Goal: Book appointment/travel/reservation

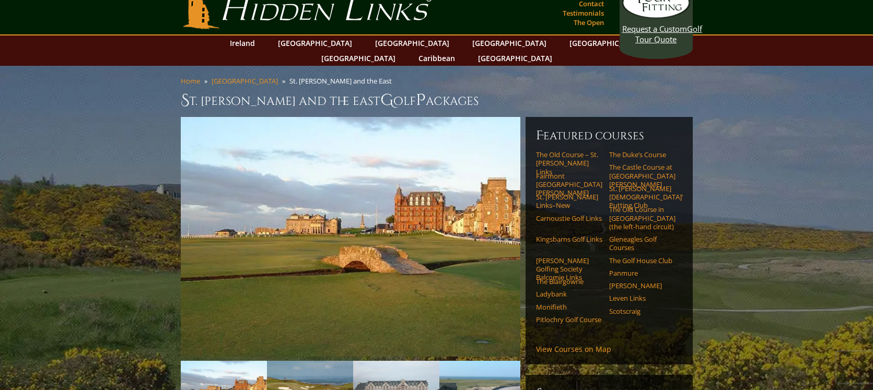
scroll to position [17, 0]
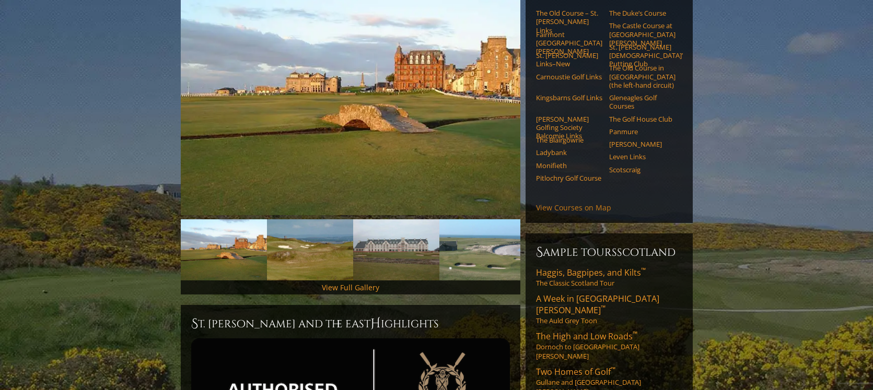
click at [575, 203] on link "View Courses on Map" at bounding box center [573, 208] width 75 height 10
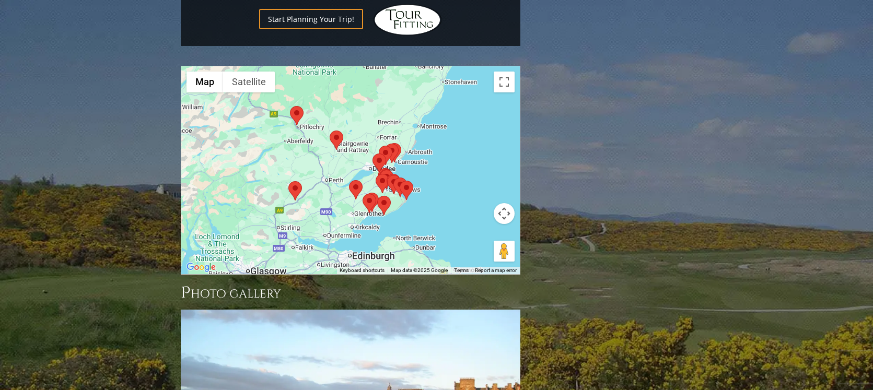
scroll to position [1312, 0]
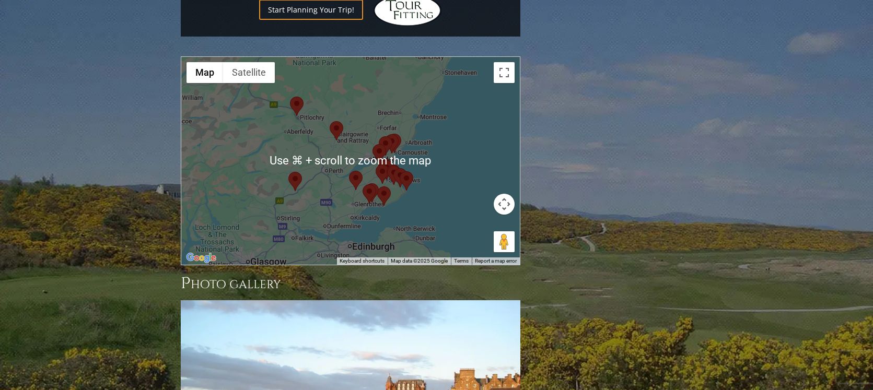
click at [369, 109] on div at bounding box center [350, 161] width 338 height 208
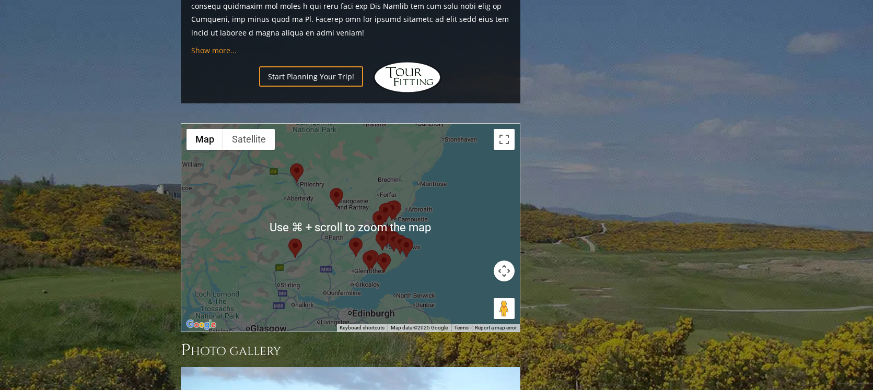
scroll to position [1225, 0]
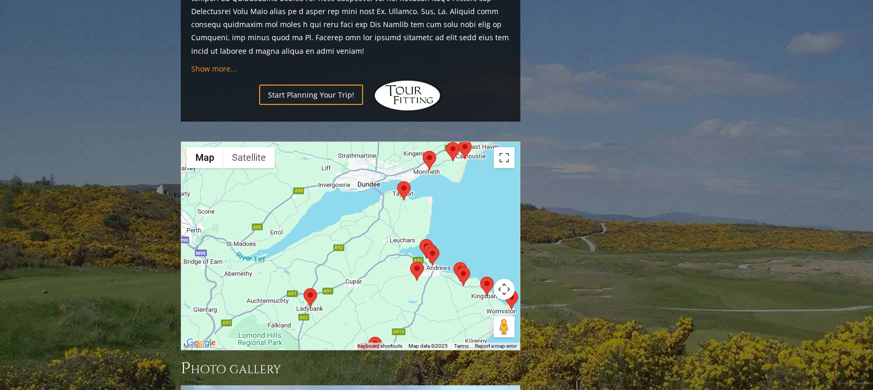
drag, startPoint x: 388, startPoint y: 173, endPoint x: 327, endPoint y: 116, distance: 83.5
click at [327, 142] on div at bounding box center [350, 246] width 338 height 208
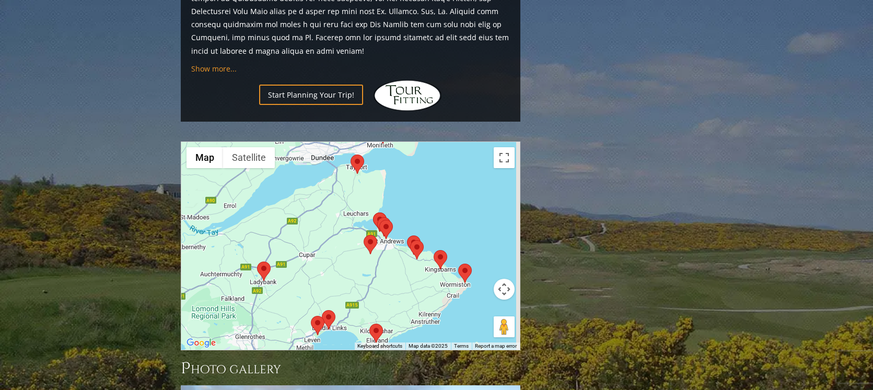
drag, startPoint x: 394, startPoint y: 198, endPoint x: 337, endPoint y: 170, distance: 64.0
click at [337, 170] on div at bounding box center [350, 246] width 338 height 208
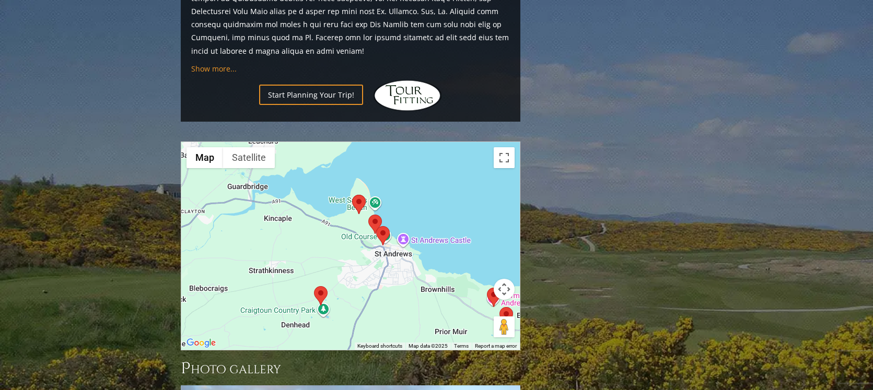
drag, startPoint x: 378, startPoint y: 190, endPoint x: 318, endPoint y: 217, distance: 65.9
click at [318, 217] on div at bounding box center [350, 246] width 338 height 208
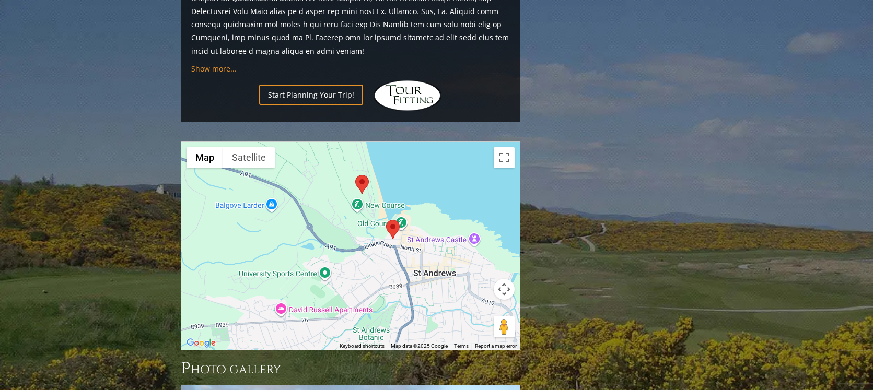
drag, startPoint x: 388, startPoint y: 216, endPoint x: 341, endPoint y: 176, distance: 61.1
click at [341, 176] on div at bounding box center [350, 246] width 338 height 208
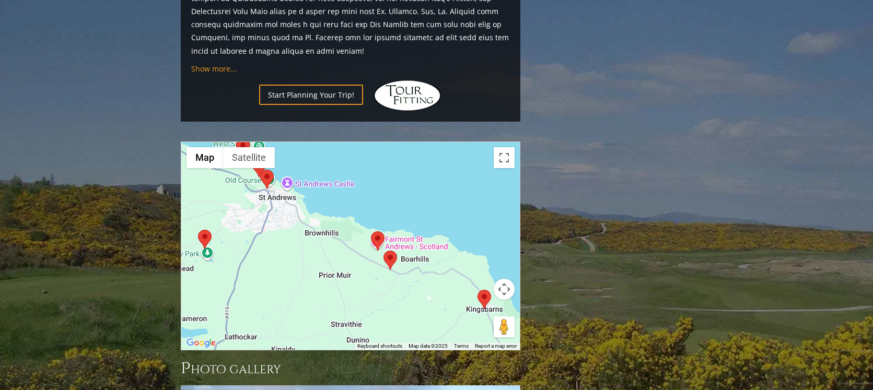
drag, startPoint x: 381, startPoint y: 233, endPoint x: 289, endPoint y: 177, distance: 107.9
click at [288, 178] on div at bounding box center [350, 246] width 338 height 208
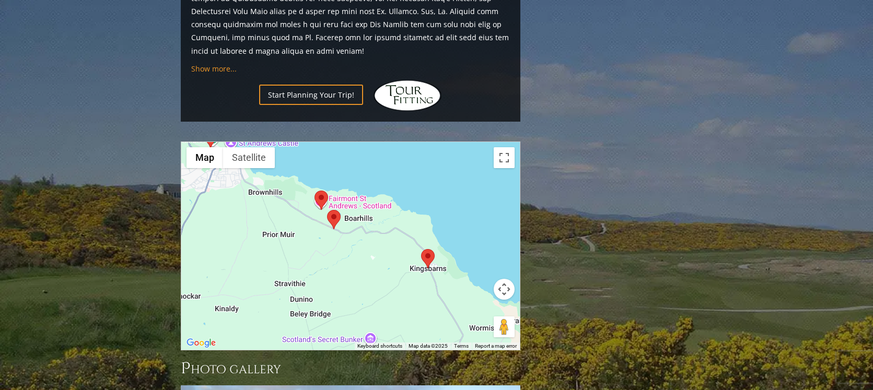
drag, startPoint x: 388, startPoint y: 232, endPoint x: 330, endPoint y: 191, distance: 71.5
click at [330, 191] on div at bounding box center [350, 246] width 338 height 208
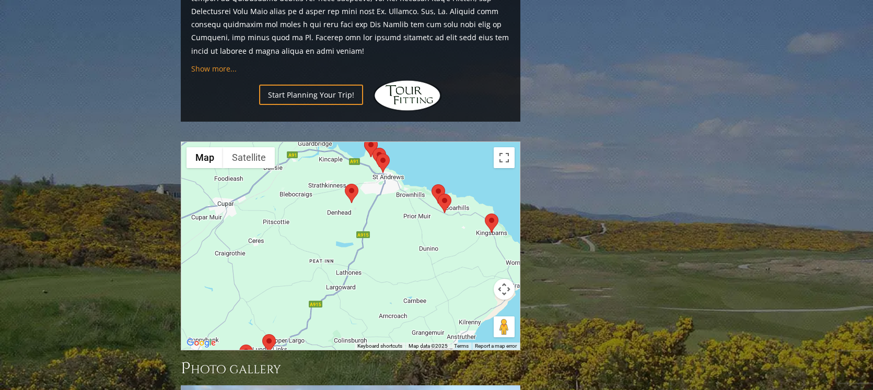
drag, startPoint x: 286, startPoint y: 215, endPoint x: 389, endPoint y: 190, distance: 105.3
click at [389, 190] on div at bounding box center [350, 246] width 338 height 208
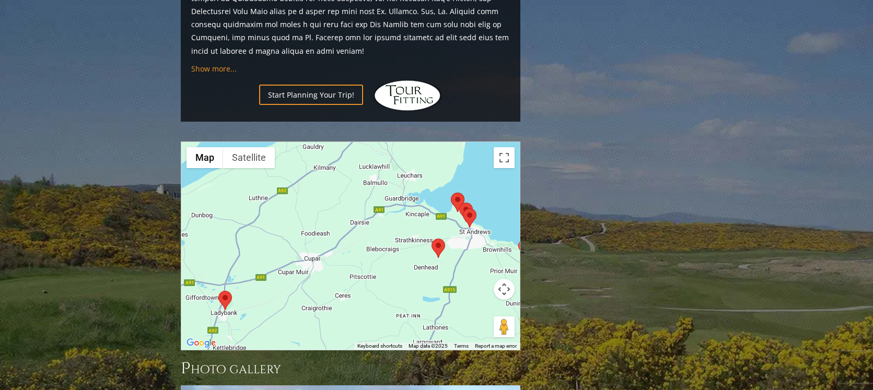
drag, startPoint x: 301, startPoint y: 196, endPoint x: 379, endPoint y: 267, distance: 105.0
click at [379, 267] on div at bounding box center [350, 246] width 338 height 208
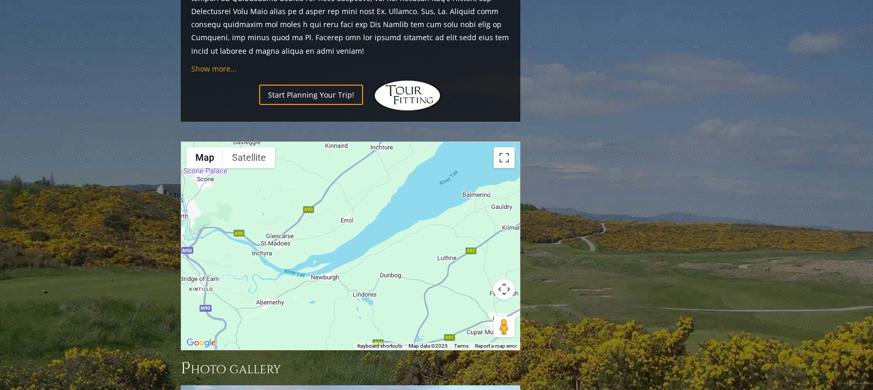
drag, startPoint x: 345, startPoint y: 142, endPoint x: 546, endPoint y: 184, distance: 205.5
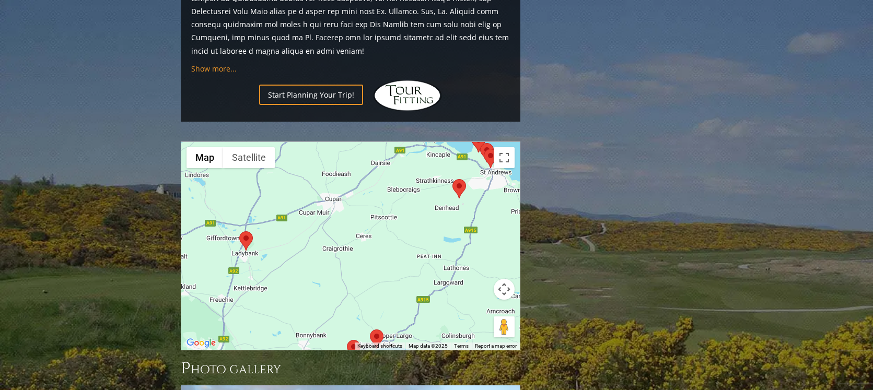
drag, startPoint x: 418, startPoint y: 242, endPoint x: 250, endPoint y: 124, distance: 205.9
click at [250, 142] on div at bounding box center [350, 246] width 338 height 208
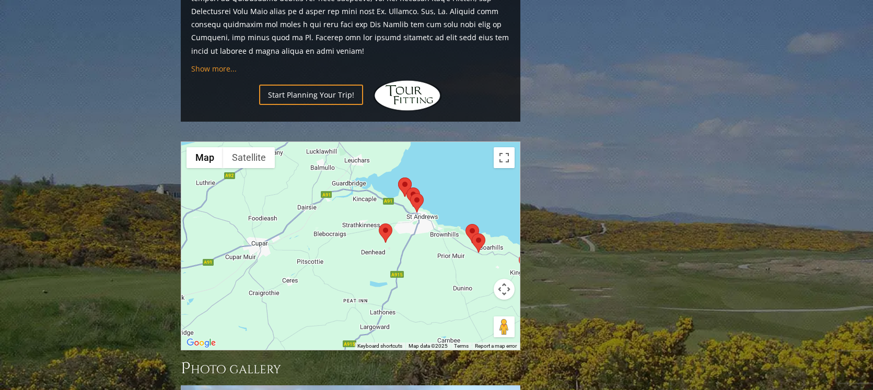
drag, startPoint x: 439, startPoint y: 197, endPoint x: 359, endPoint y: 248, distance: 95.1
click at [359, 248] on div at bounding box center [350, 246] width 338 height 208
